Goal: Task Accomplishment & Management: Use online tool/utility

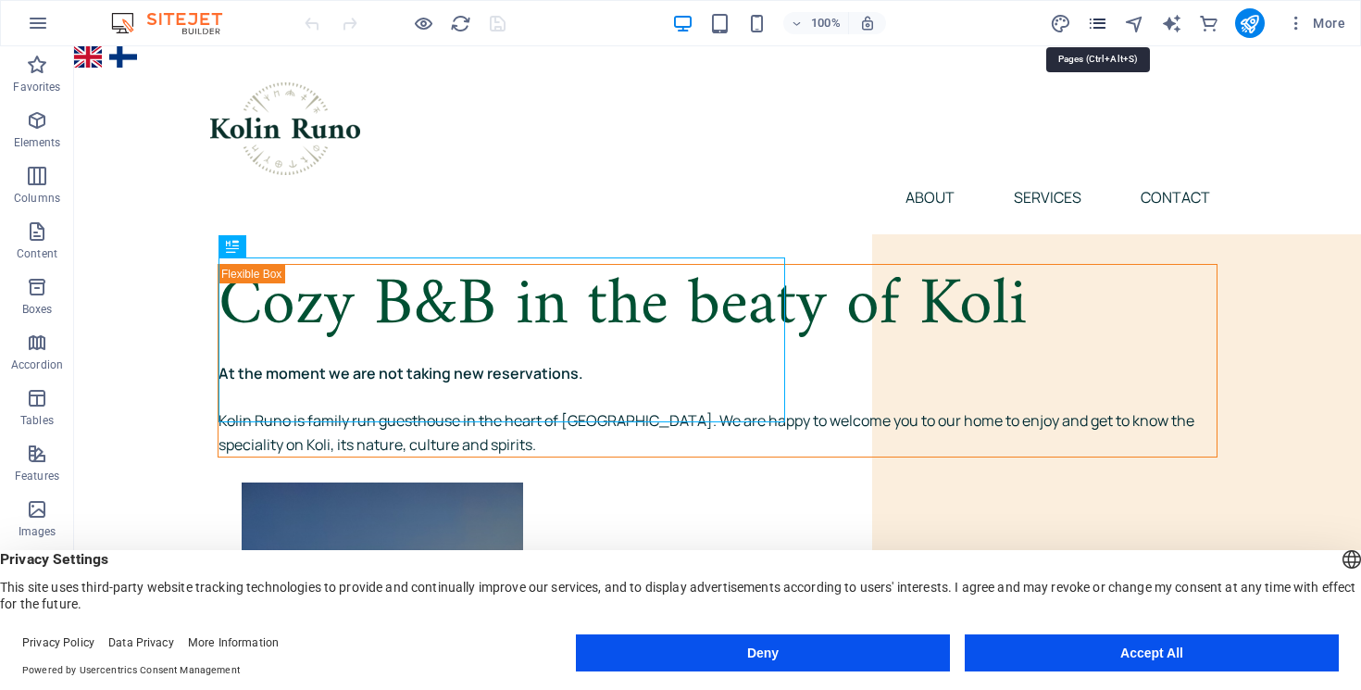
click at [1097, 26] on icon "pages" at bounding box center [1097, 23] width 21 height 21
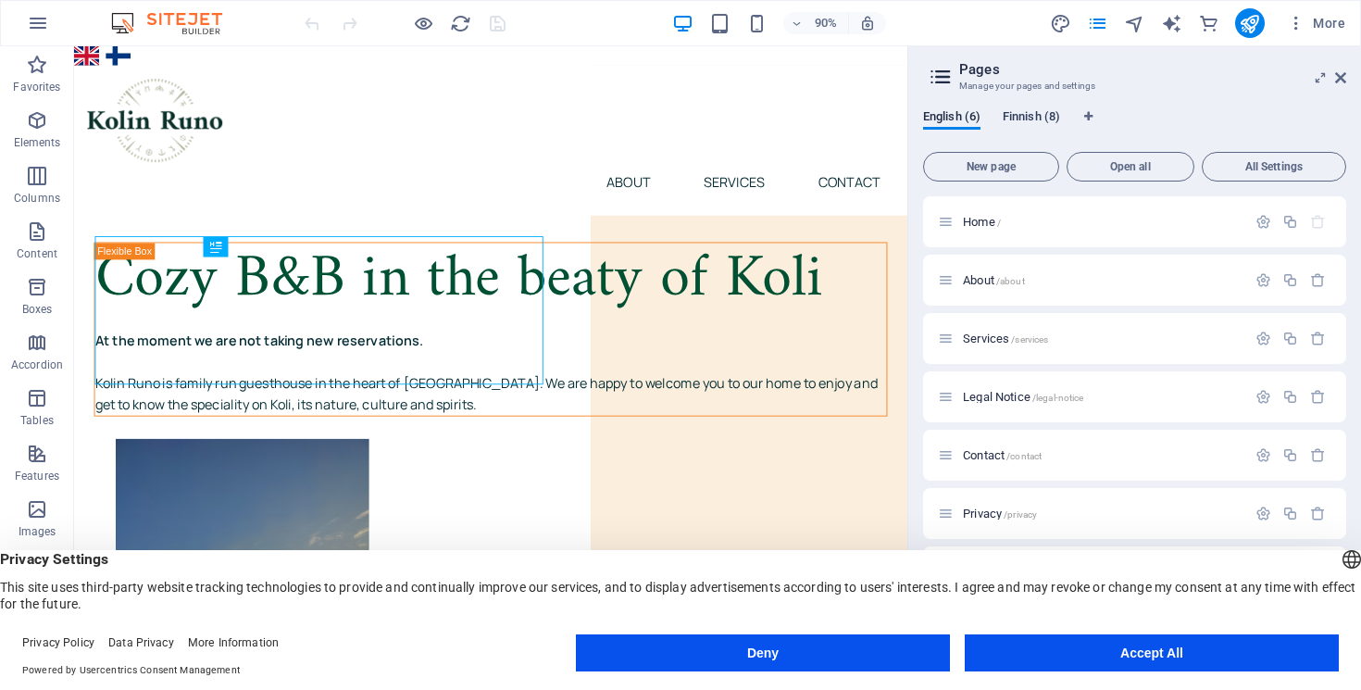
click at [1024, 118] on span "Finnish (8)" at bounding box center [1030, 119] width 57 height 26
click at [1010, 333] on span "Huoneet /huoneet" at bounding box center [1006, 338] width 86 height 14
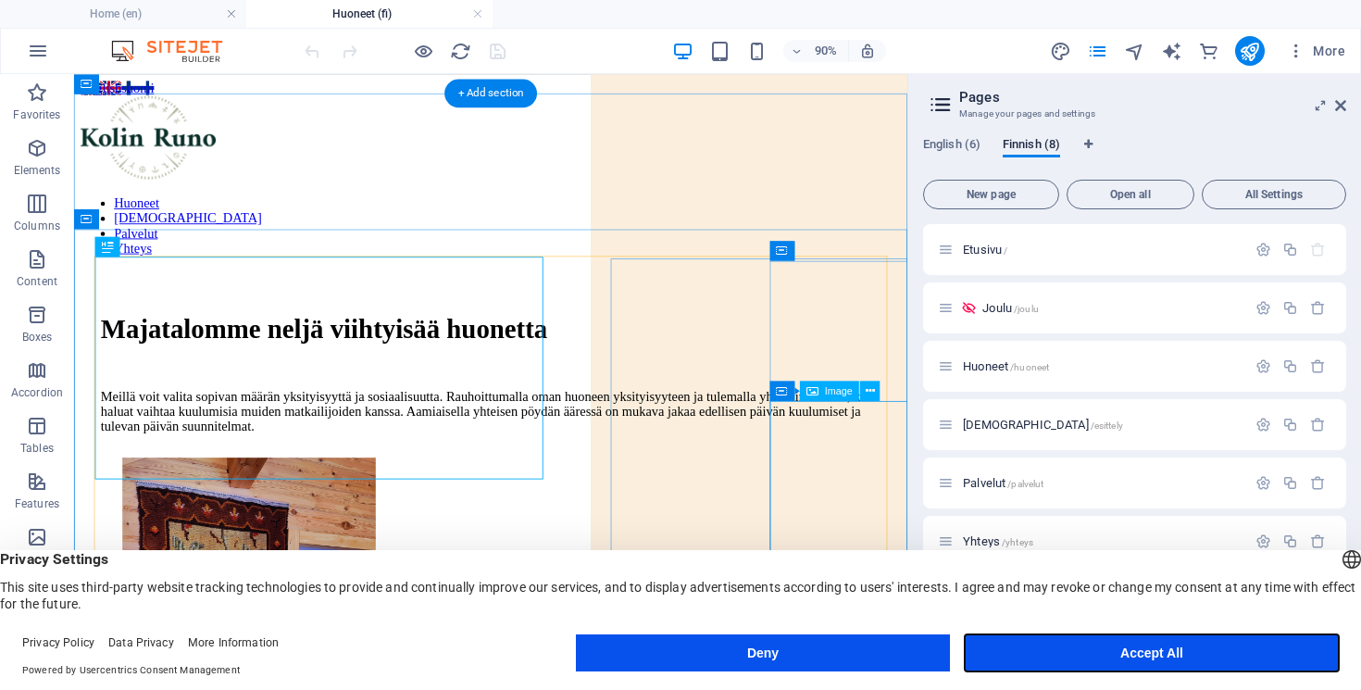
click at [1094, 647] on button "Accept All" at bounding box center [1151, 652] width 374 height 37
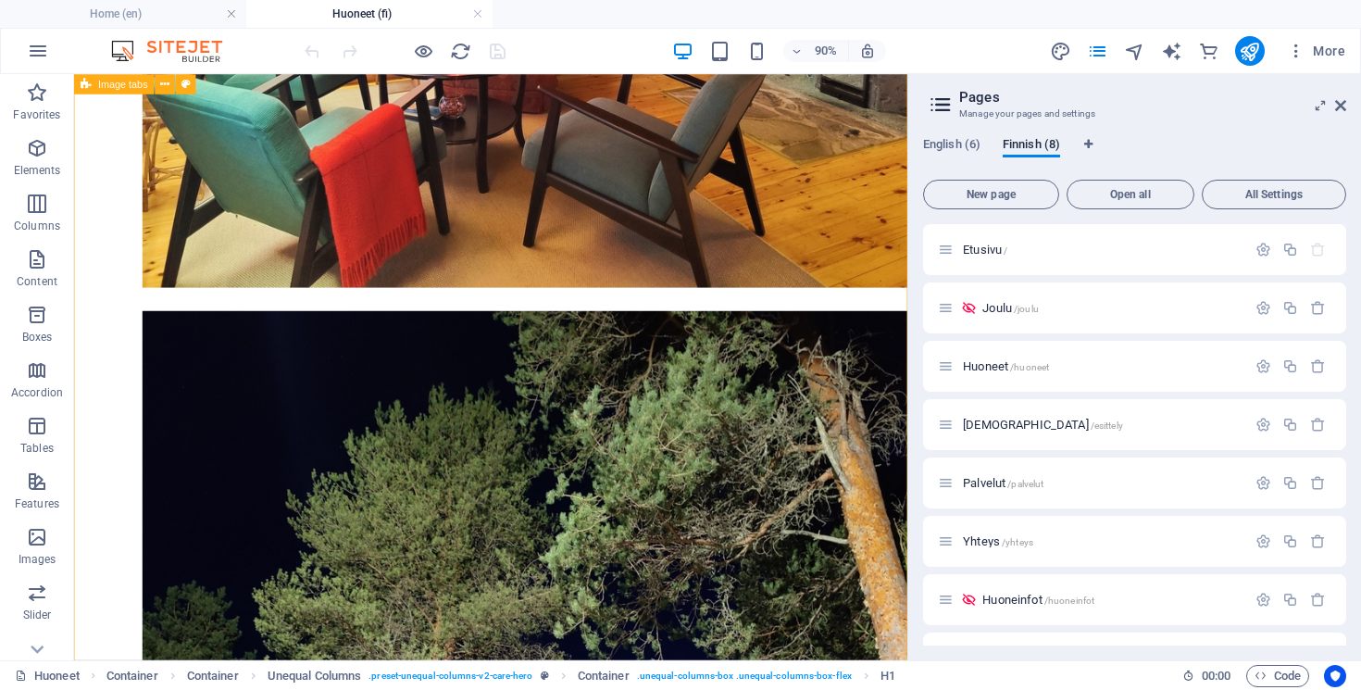
scroll to position [1311, 0]
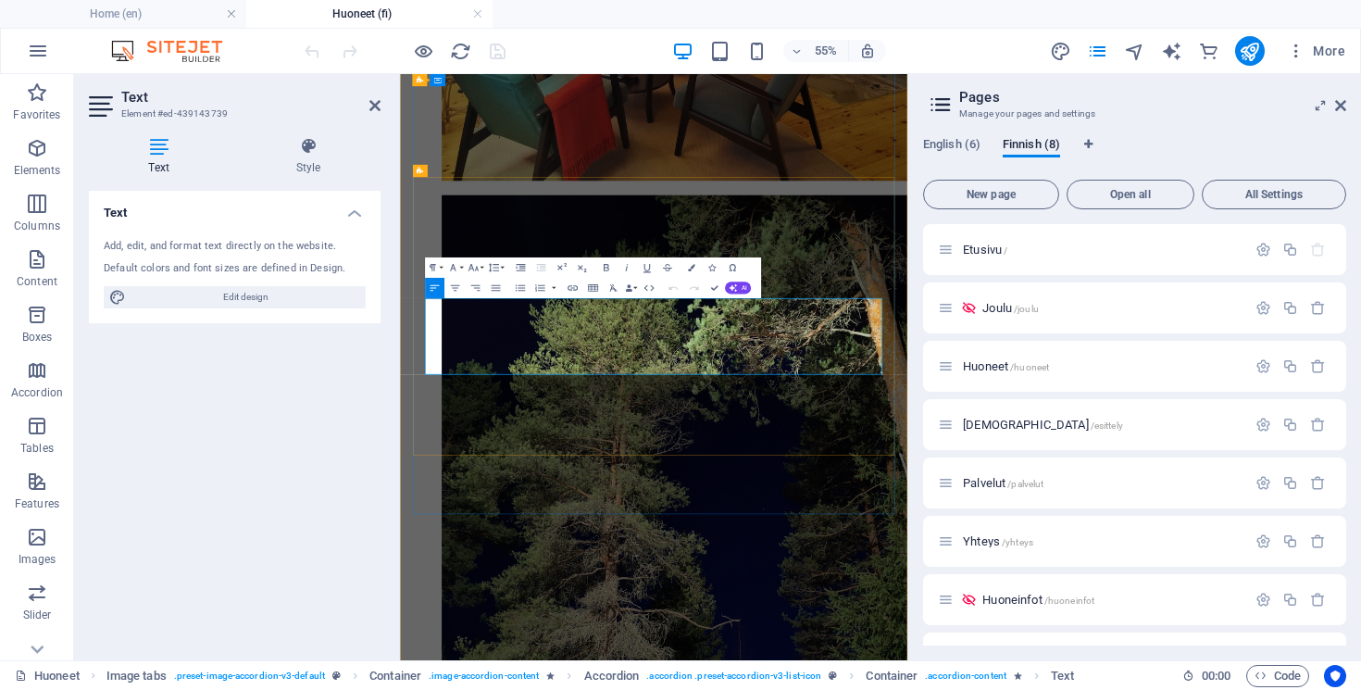
drag, startPoint x: 637, startPoint y: 518, endPoint x: 476, endPoint y: 514, distance: 161.1
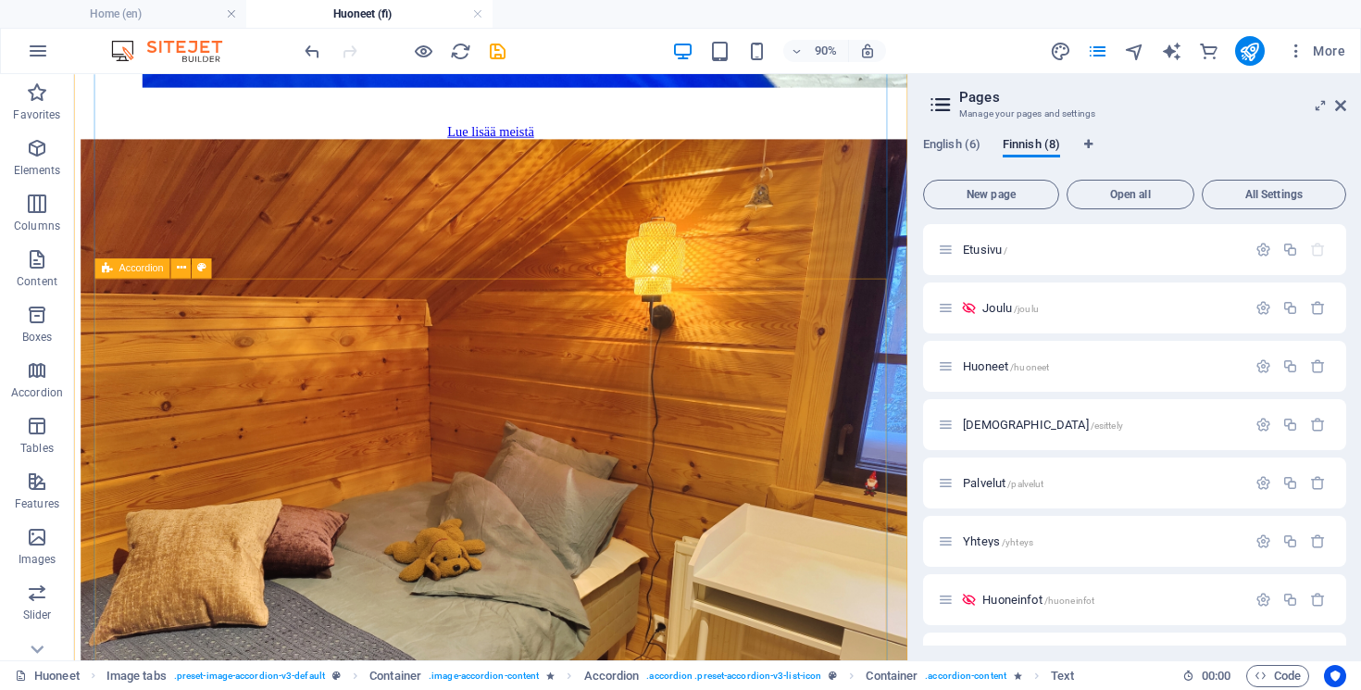
scroll to position [2773, 0]
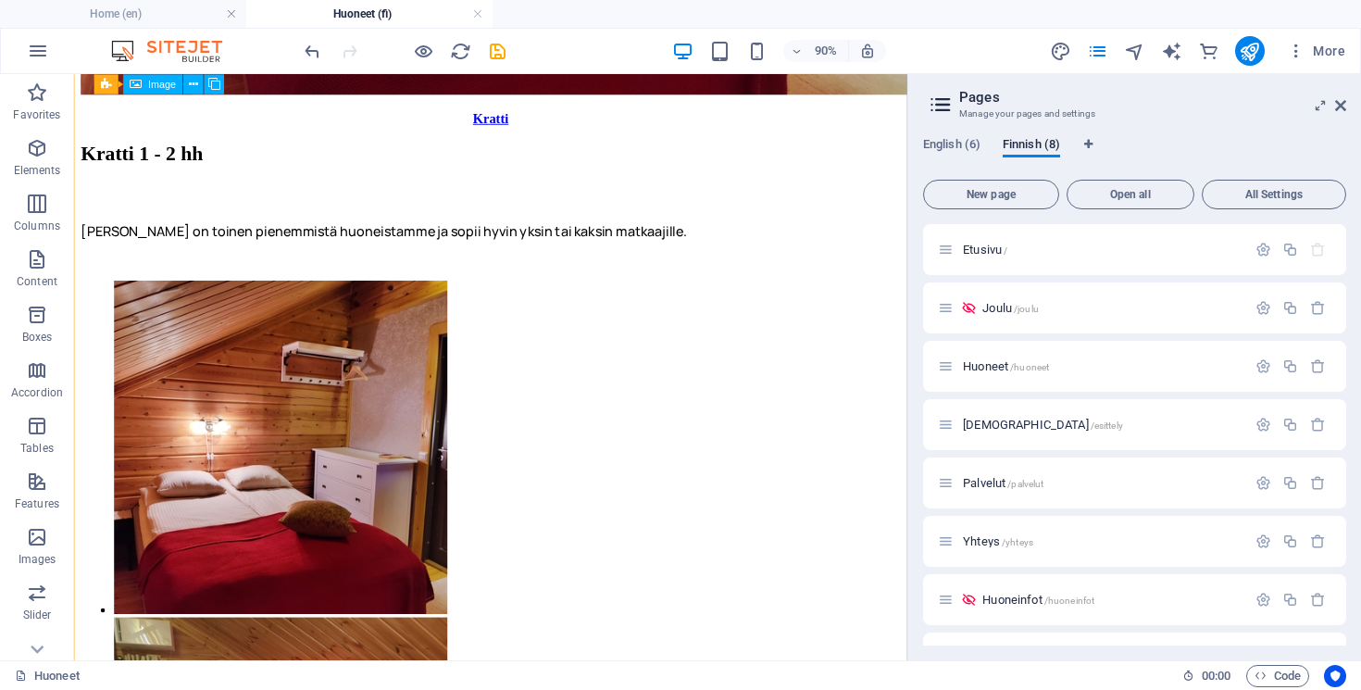
scroll to position [5490, 0]
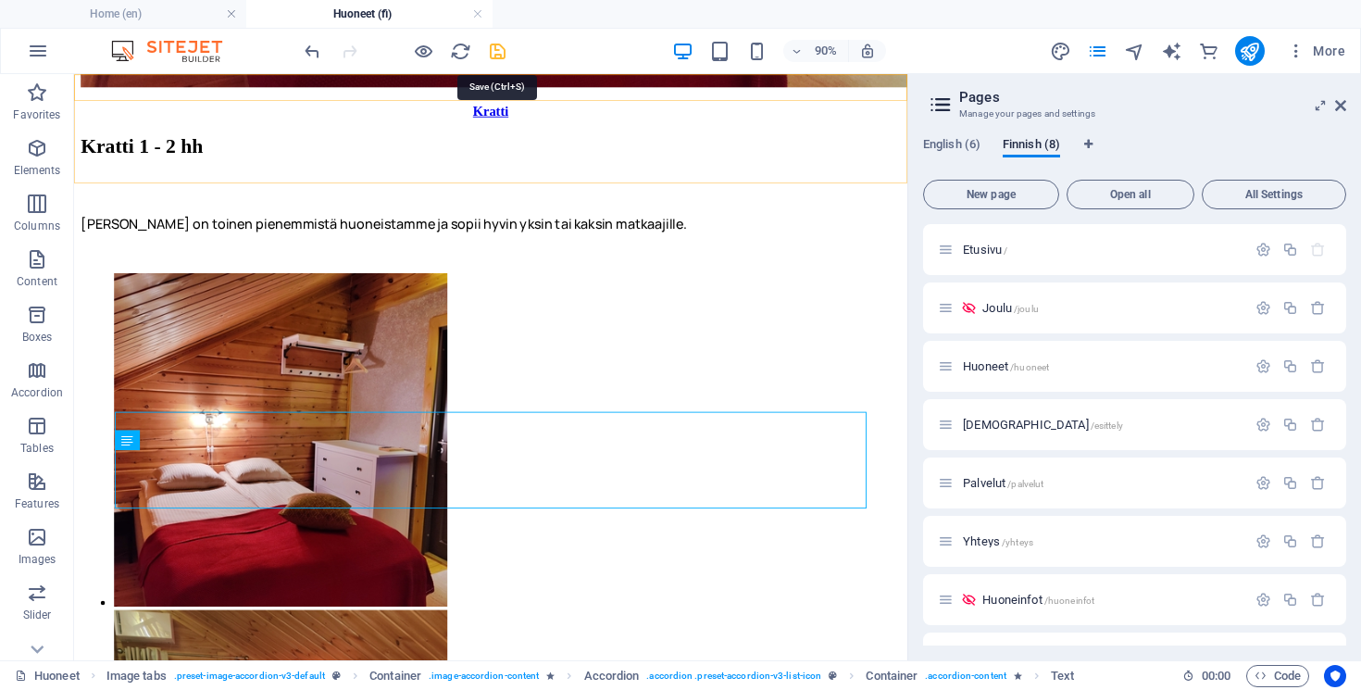
click at [495, 47] on icon "save" at bounding box center [497, 51] width 21 height 21
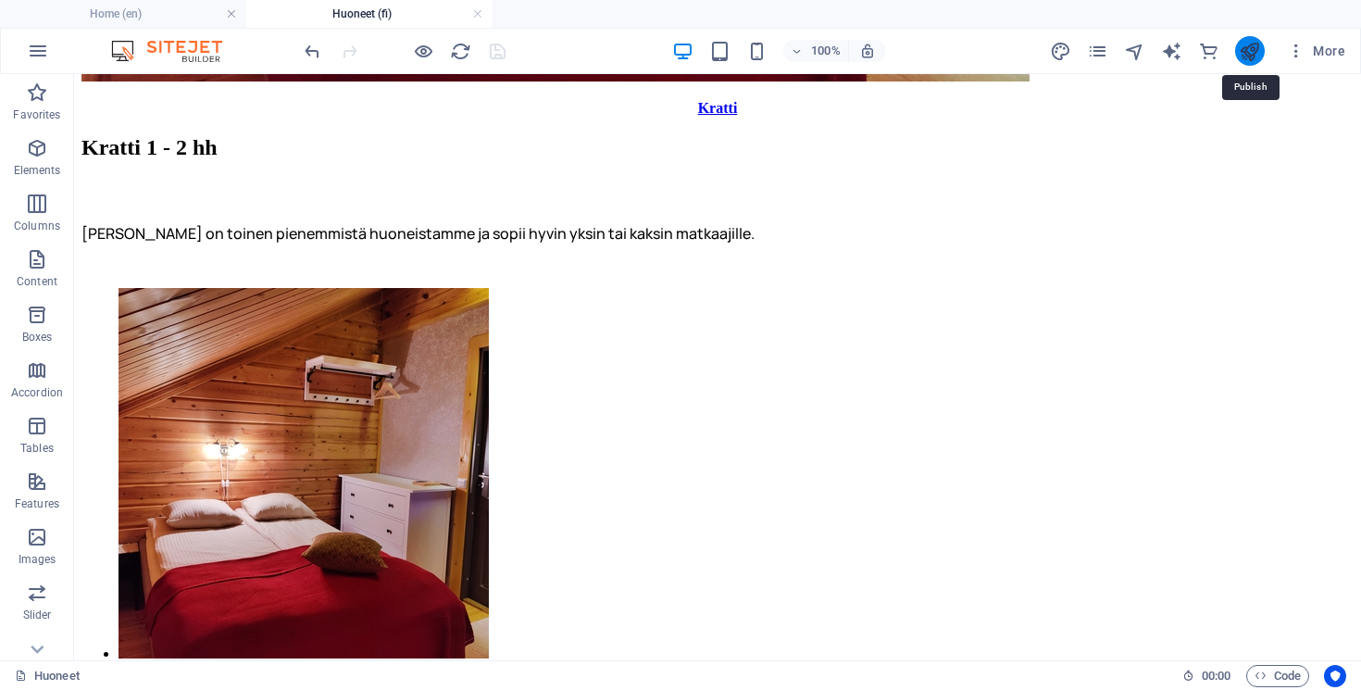
click at [1246, 56] on icon "publish" at bounding box center [1248, 51] width 21 height 21
